Goal: Find specific page/section: Find specific page/section

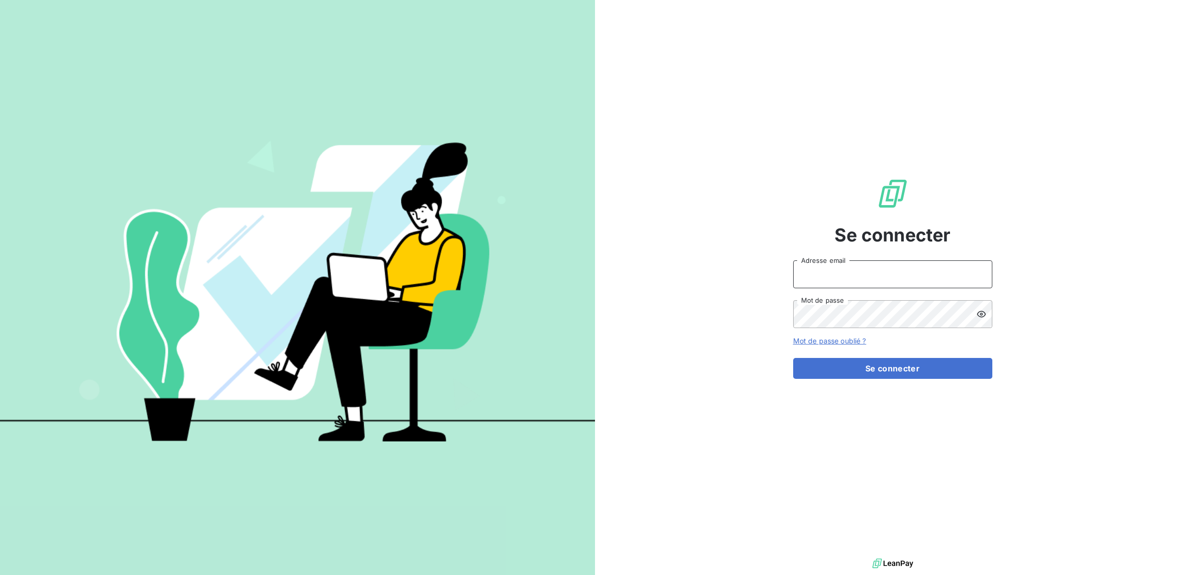
click at [833, 280] on input "Adresse email" at bounding box center [892, 274] width 199 height 28
type input "[EMAIL_ADDRESS][PERSON_NAME][DOMAIN_NAME]"
click at [793, 358] on button "Se connecter" at bounding box center [892, 368] width 199 height 21
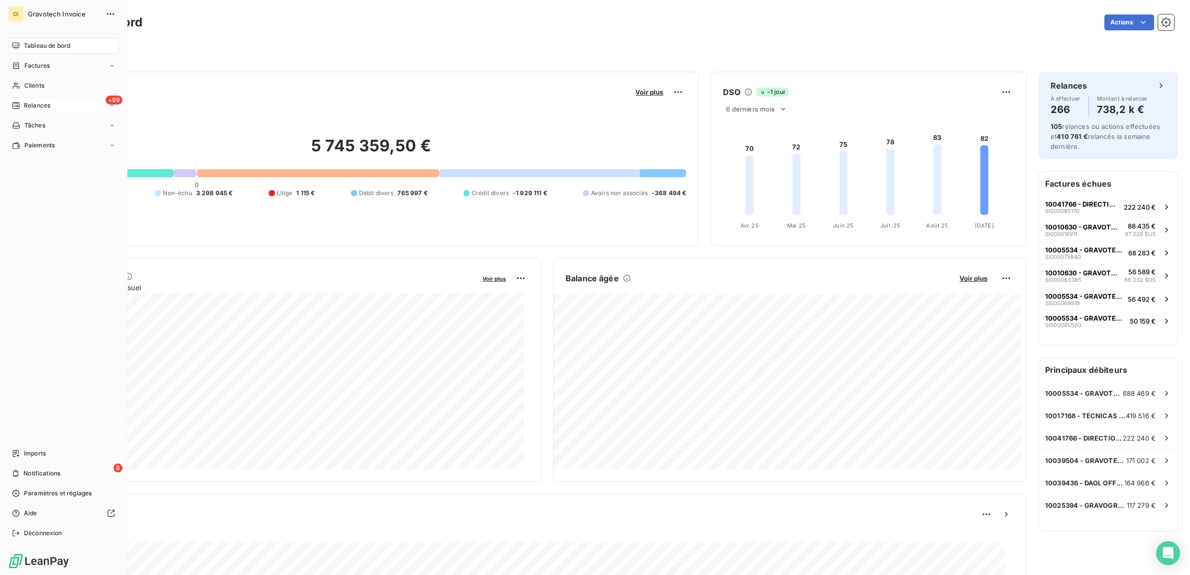
click at [48, 101] on span "Relances" at bounding box center [37, 105] width 26 height 9
click at [44, 82] on span "Clients" at bounding box center [34, 85] width 20 height 9
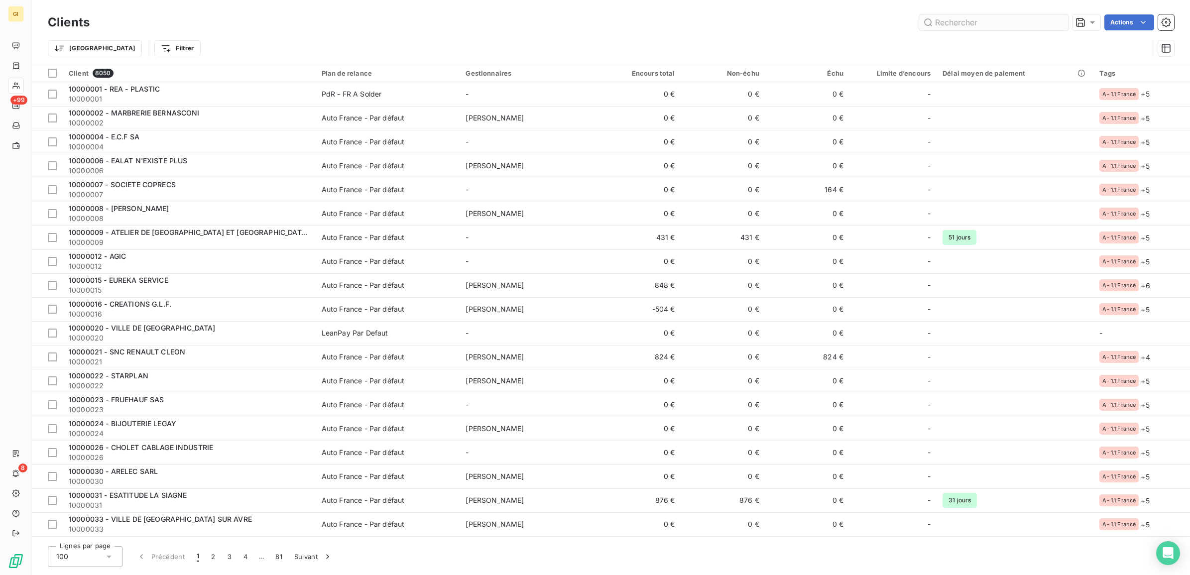
click at [931, 18] on input "text" at bounding box center [993, 22] width 149 height 16
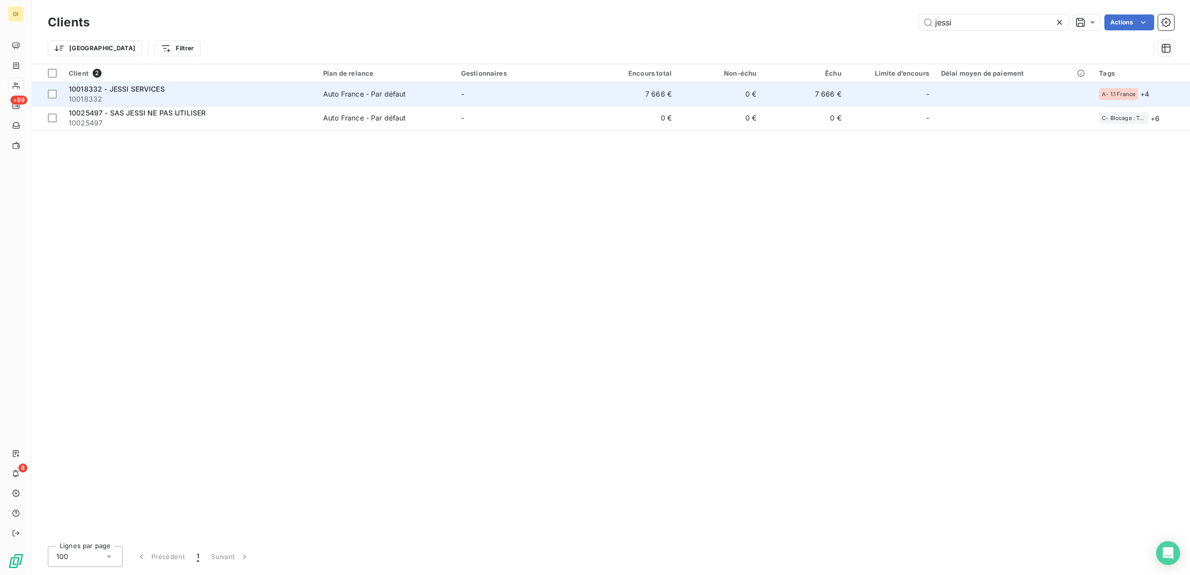
type input "jessi"
click at [221, 100] on span "10018332" at bounding box center [190, 99] width 242 height 10
